Goal: Task Accomplishment & Management: Complete application form

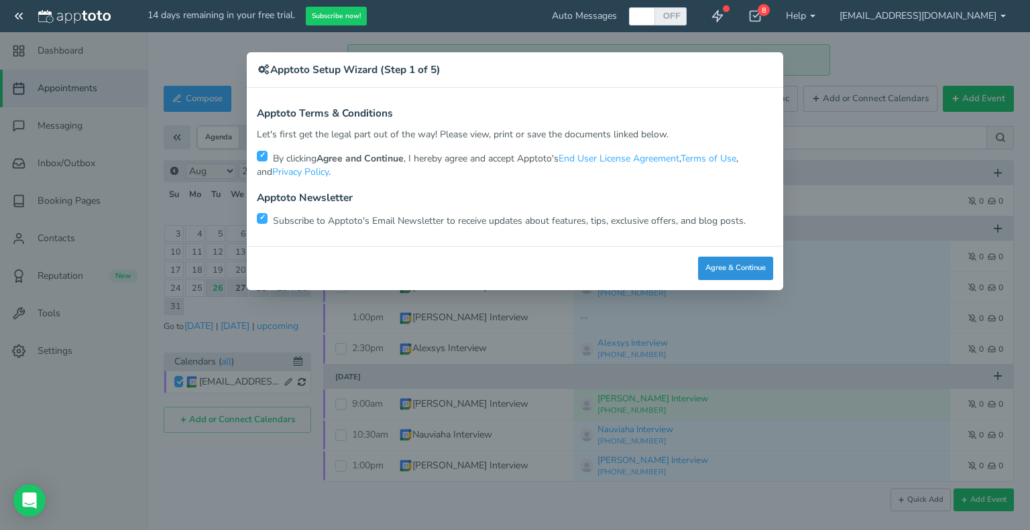
click at [719, 266] on button "Agree & Continue" at bounding box center [735, 268] width 75 height 23
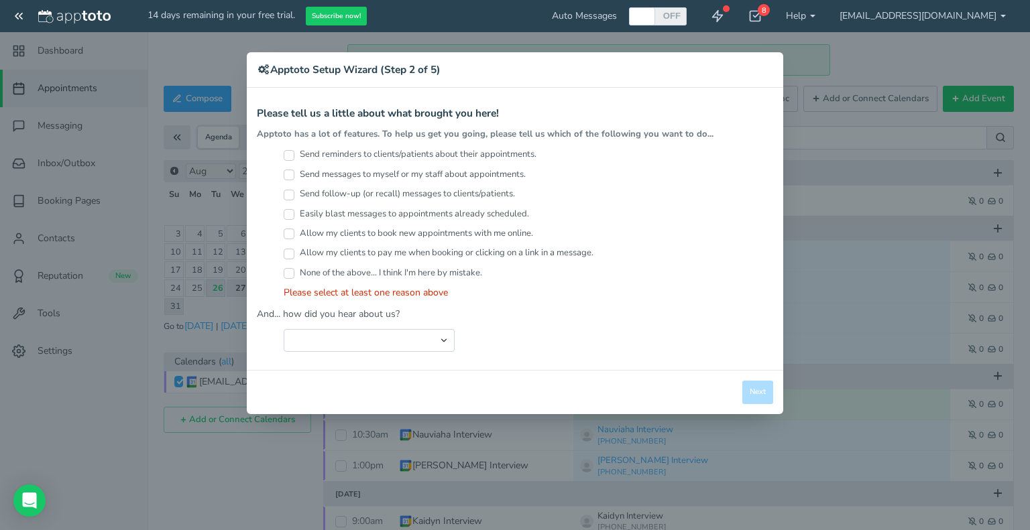
click at [761, 388] on div "Close Logout Cancel Back Saving! Save Done Next Agree & Continue" at bounding box center [515, 392] width 536 height 44
click at [282, 157] on div "Send reminders to clients/patients about their appointments. Send messages to m…" at bounding box center [515, 224] width 516 height 152
click at [290, 152] on input "Send reminders to clients/patients about their appointments." at bounding box center [289, 155] width 11 height 11
checkbox input "true"
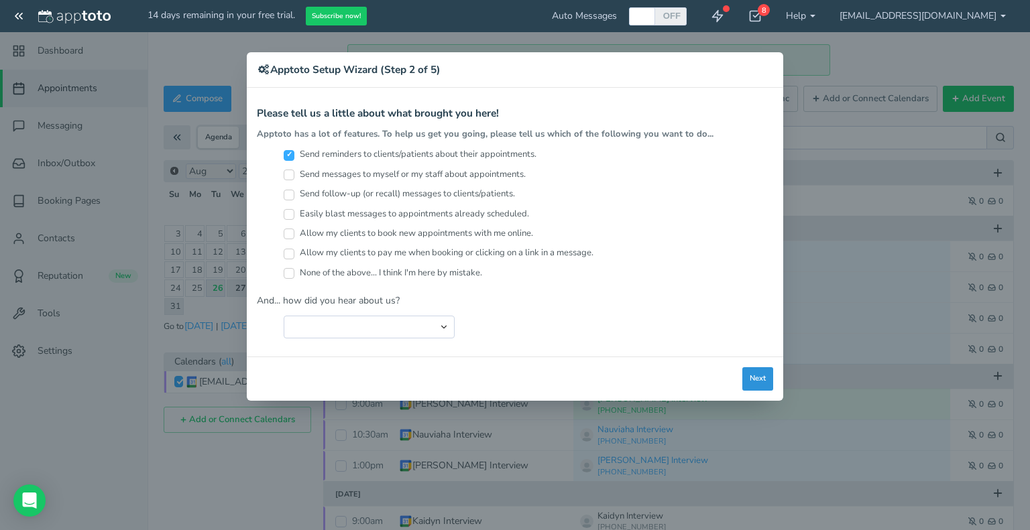
click at [752, 367] on button "Next" at bounding box center [757, 378] width 31 height 23
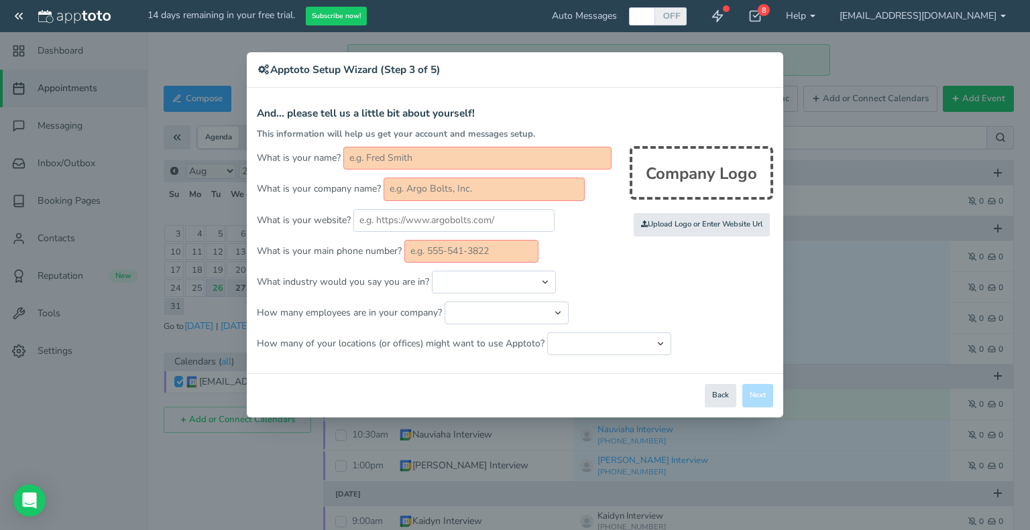
click at [761, 399] on div "Close Logout Cancel Back Saving! Save Done Next Agree & Continue" at bounding box center [515, 395] width 536 height 44
click at [897, 56] on div "× Apptoto Setup Wizard (Step 3 of 5) Apptoto Terms & Conditions Let's first get…" at bounding box center [515, 265] width 1030 height 530
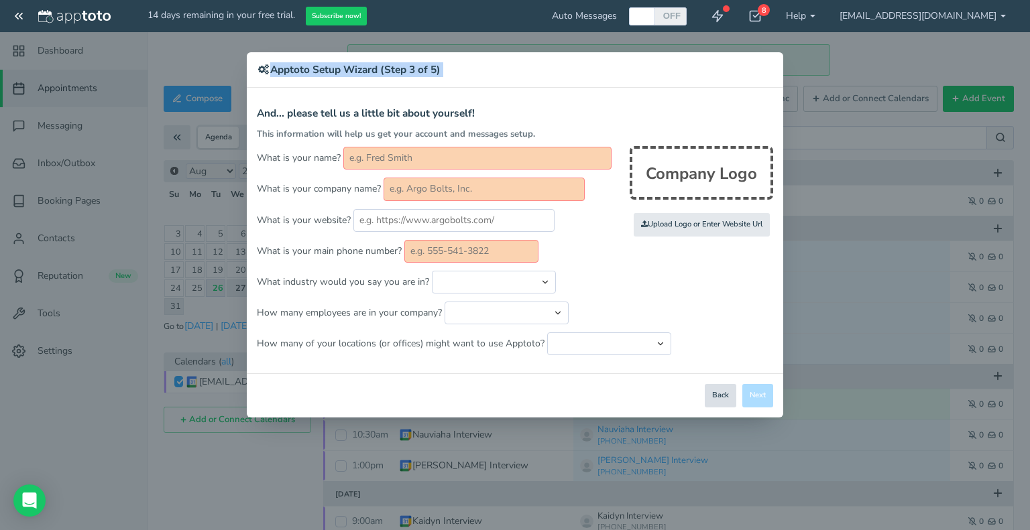
click at [722, 391] on button "Back" at bounding box center [721, 395] width 32 height 23
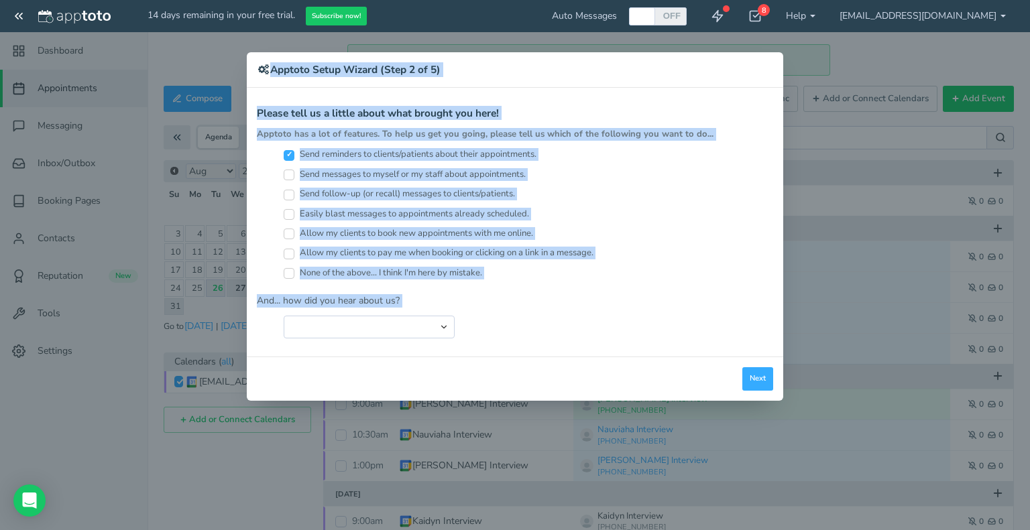
click at [722, 391] on div "Close Logout Cancel Back Saving! Save Done Next Agree & Continue" at bounding box center [515, 379] width 536 height 44
click at [668, 294] on p "And... how did you hear about us?" at bounding box center [515, 300] width 516 height 13
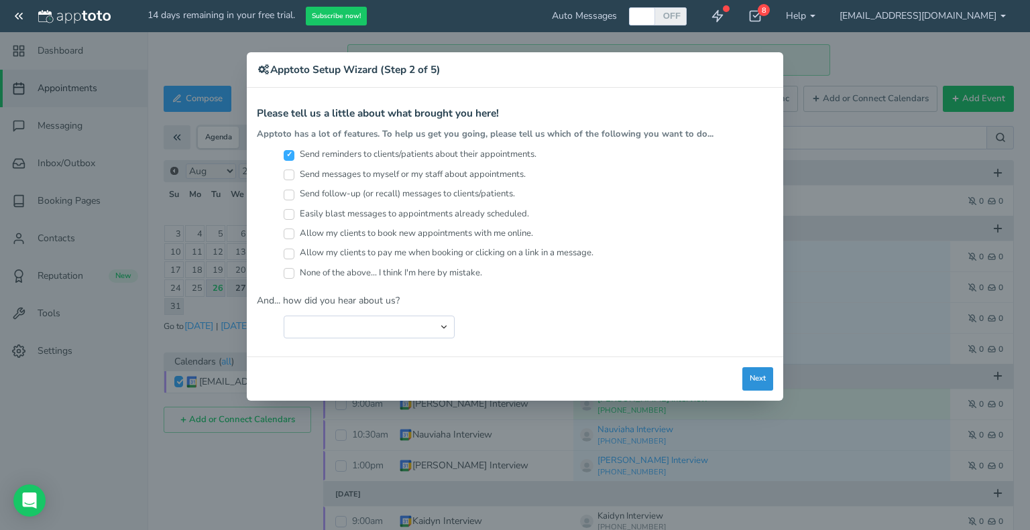
click at [756, 376] on button "Next" at bounding box center [757, 378] width 31 height 23
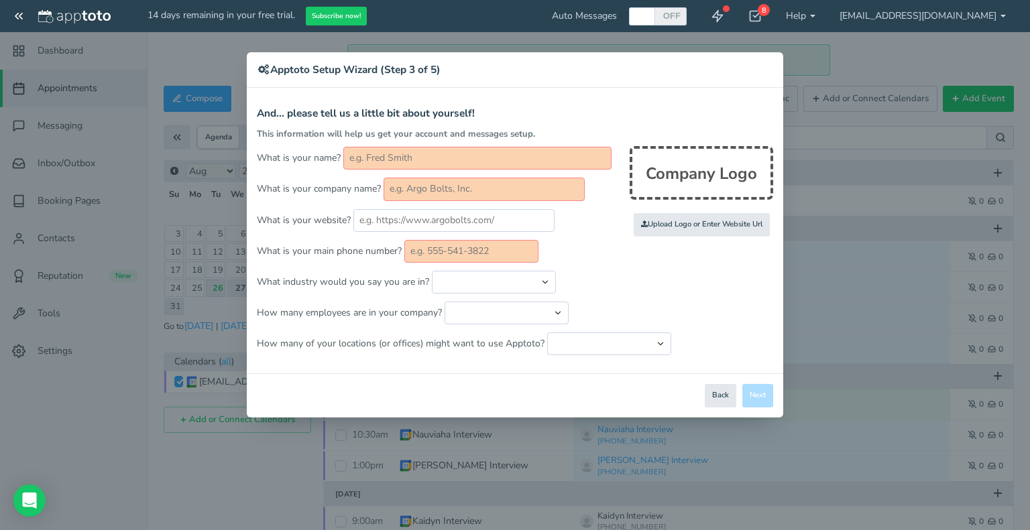
click at [463, 243] on input "text" at bounding box center [471, 251] width 134 height 23
click at [727, 402] on button "Back" at bounding box center [721, 395] width 32 height 23
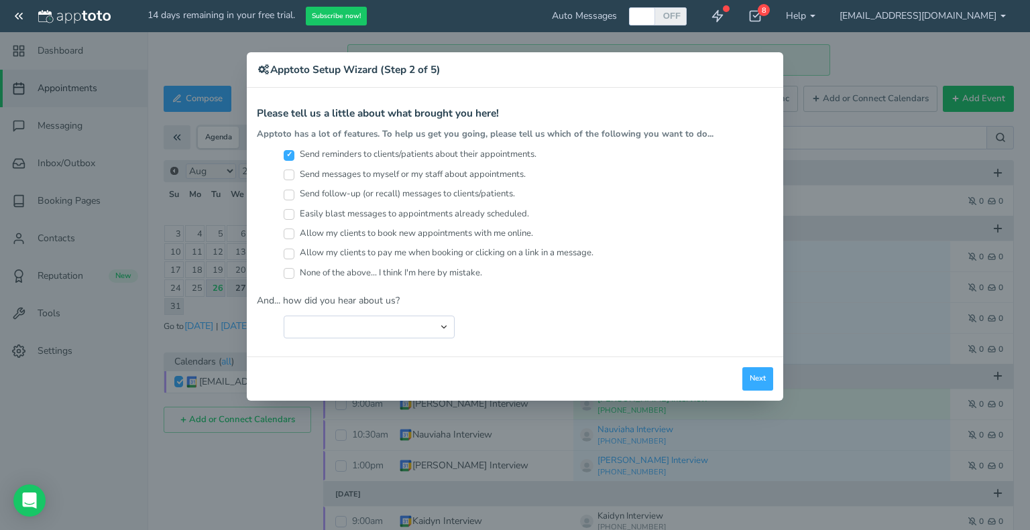
click at [917, 55] on div "× Apptoto Setup Wizard (Step 2 of 5) Apptoto Terms & Conditions Let's first get…" at bounding box center [515, 265] width 1030 height 530
click at [931, 75] on div "× Apptoto Setup Wizard (Step 2 of 5) Apptoto Terms & Conditions Let's first get…" at bounding box center [515, 265] width 1030 height 530
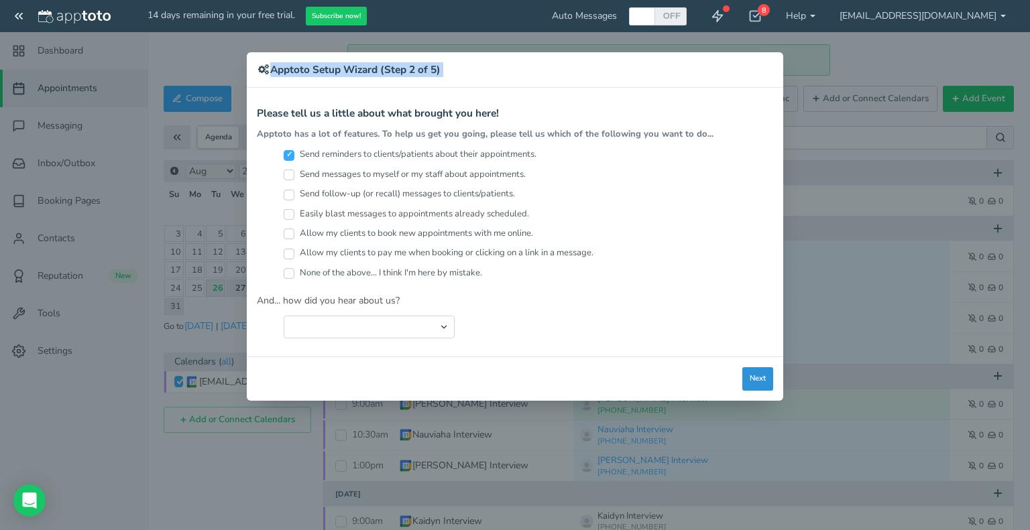
click at [754, 372] on button "Next" at bounding box center [757, 378] width 31 height 23
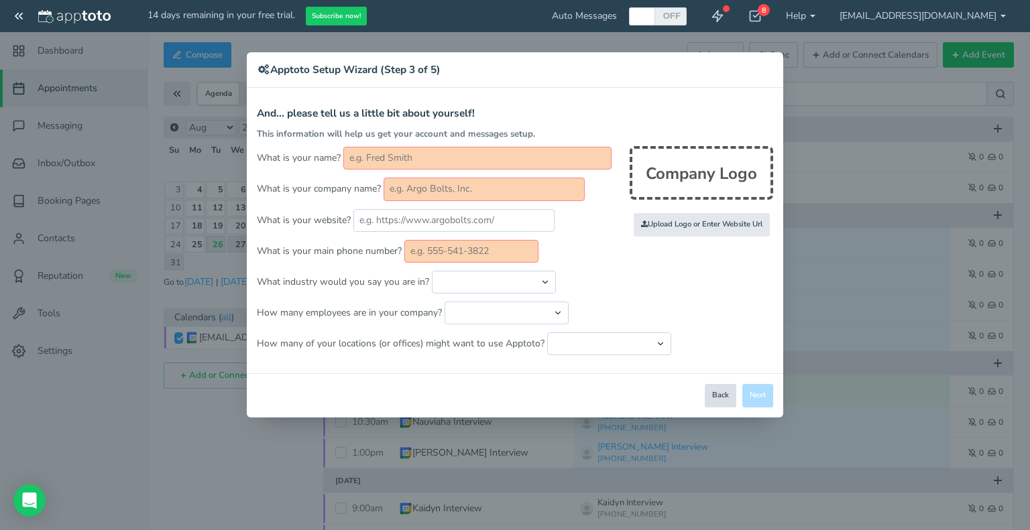
click at [721, 394] on button "Back" at bounding box center [721, 395] width 32 height 23
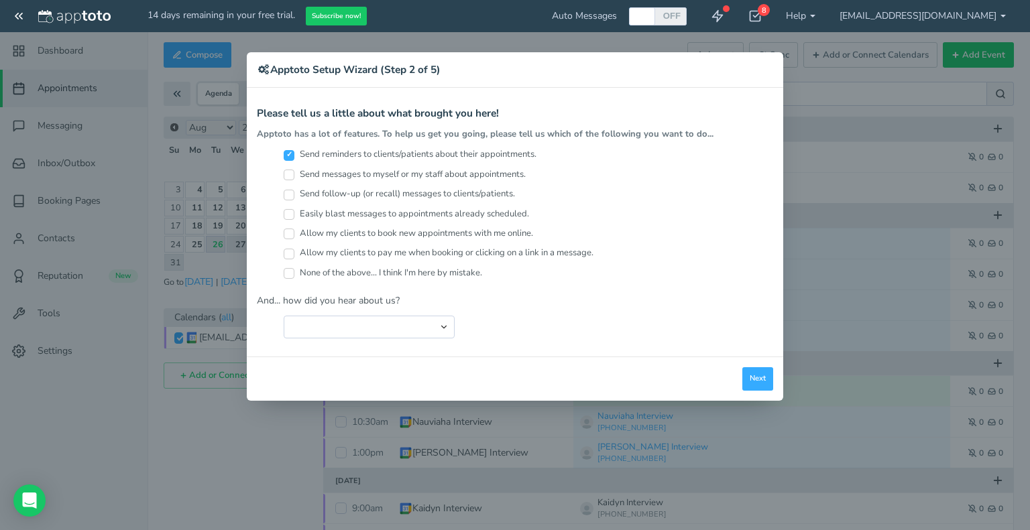
click at [1000, 14] on div "× Apptoto Setup Wizard (Step 2 of 5) Apptoto Terms & Conditions Let's first get…" at bounding box center [515, 265] width 1030 height 530
click at [964, 21] on div "× Apptoto Setup Wizard (Step 2 of 5) Apptoto Terms & Conditions Let's first get…" at bounding box center [515, 265] width 1030 height 530
click at [920, 11] on div "× Apptoto Setup Wizard (Step 2 of 5) Apptoto Terms & Conditions Let's first get…" at bounding box center [515, 265] width 1030 height 530
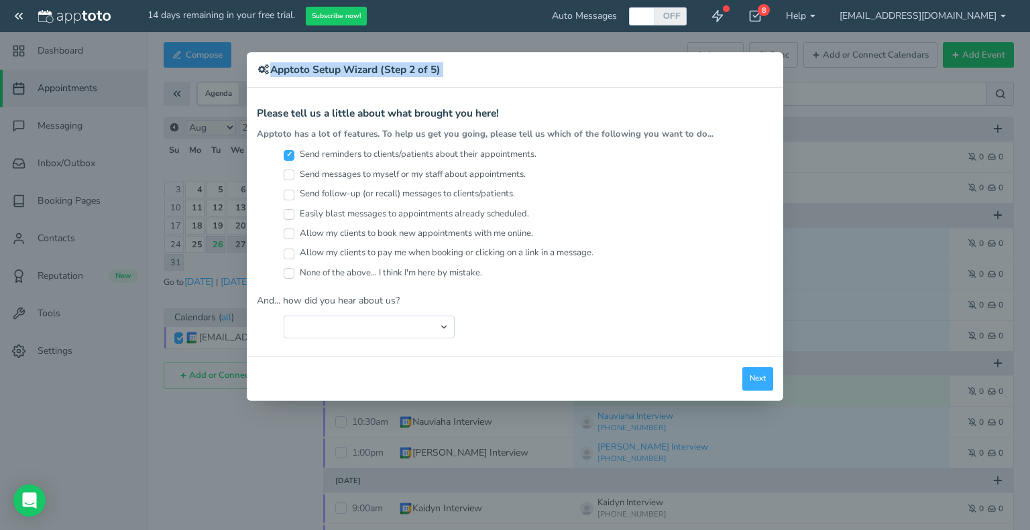
click at [920, 11] on div "× Apptoto Setup Wizard (Step 2 of 5) Apptoto Terms & Conditions Let's first get…" at bounding box center [515, 265] width 1030 height 530
